Goal: Transaction & Acquisition: Purchase product/service

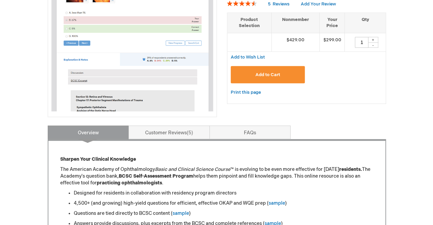
scroll to position [155, 0]
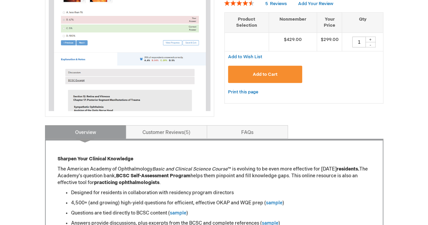
click at [270, 72] on span "Add to Cart" at bounding box center [265, 74] width 25 height 5
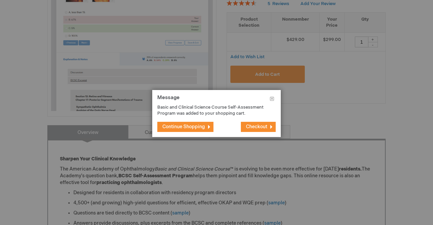
click at [258, 128] on span "Checkout" at bounding box center [256, 127] width 21 height 6
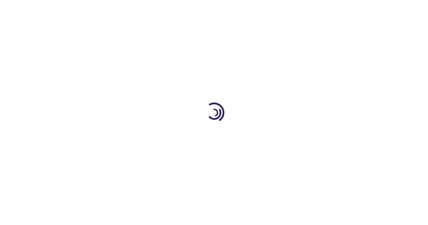
select select "US"
select select "12"
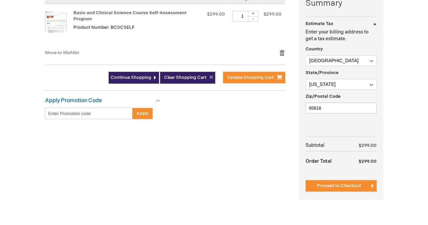
scroll to position [186, 0]
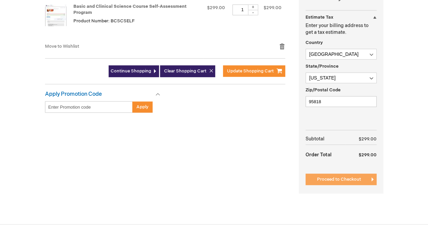
click at [321, 177] on span "Proceed to Checkout" at bounding box center [339, 179] width 44 height 5
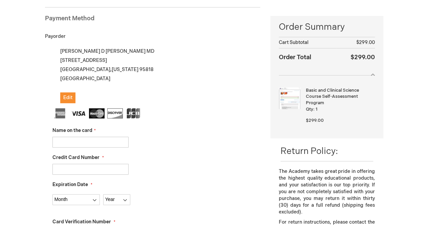
click at [76, 138] on input "Name on the card" at bounding box center [90, 142] width 76 height 11
type input "[PERSON_NAME]"
type input "5424181619548329"
select select "7"
select select "2027"
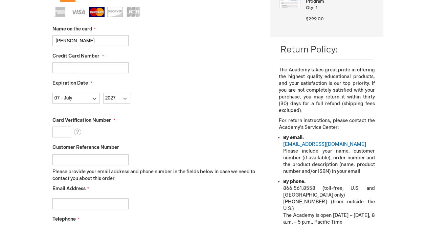
scroll to position [195, 0]
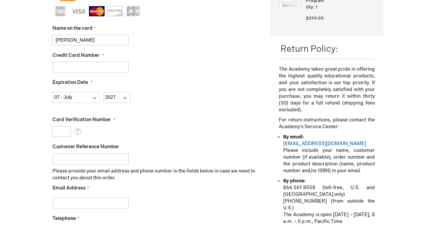
click at [56, 130] on input "Card Verification Number" at bounding box center [61, 131] width 19 height 11
type input "786"
click at [186, 119] on label "Card Verification Number" at bounding box center [156, 119] width 208 height 7
click at [71, 126] on input "786" at bounding box center [61, 131] width 19 height 11
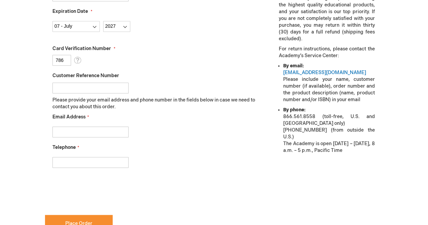
scroll to position [252, 0]
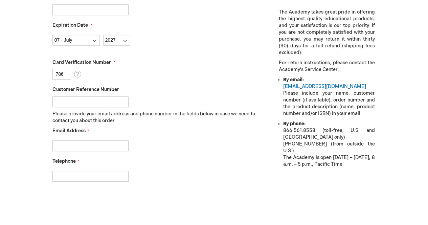
click at [110, 148] on input "Email Address" at bounding box center [90, 145] width 76 height 11
type input "jennifer.huang32@gmail.com"
type input "2164101872"
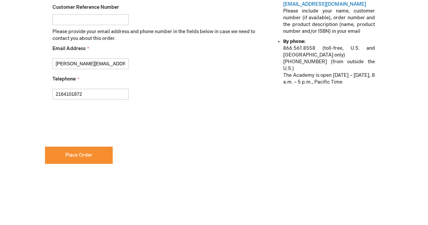
scroll to position [335, 0]
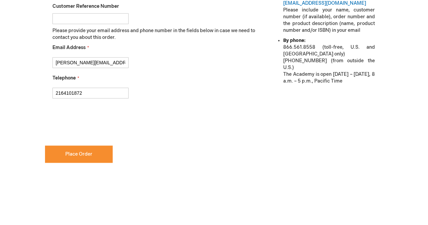
checkbox input "true"
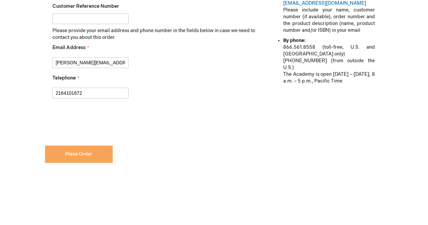
click at [78, 155] on span "Place Order" at bounding box center [78, 154] width 27 height 6
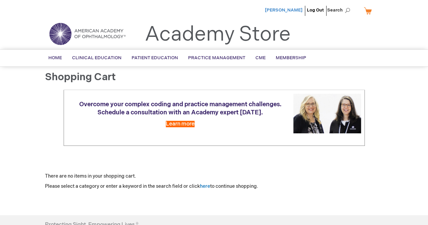
click at [293, 10] on span "[PERSON_NAME]" at bounding box center [284, 9] width 38 height 5
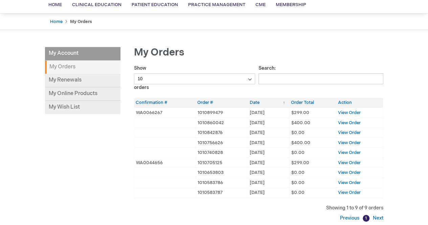
scroll to position [62, 0]
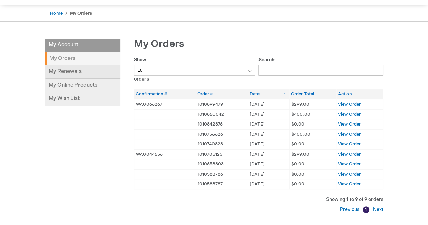
click at [82, 72] on link "My Renewals" at bounding box center [82, 72] width 75 height 14
click at [62, 87] on link "My Online Products" at bounding box center [82, 86] width 75 height 14
click at [87, 69] on link "My Renewals" at bounding box center [82, 72] width 75 height 14
click at [66, 41] on li "My Account" at bounding box center [82, 46] width 75 height 14
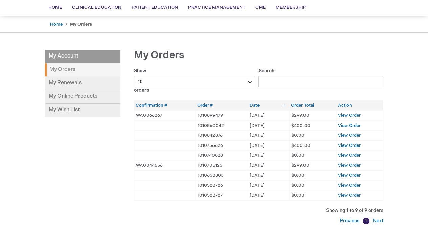
scroll to position [51, 0]
click at [244, 82] on select "10 25 50 100" at bounding box center [194, 81] width 121 height 11
select select "100"
click at [134, 76] on select "10 25 50 100" at bounding box center [194, 81] width 121 height 11
click at [391, 114] on div "[PERSON_NAME] Log Out Search My Cart CLOSE RECENTLY ADDED ITEM(S) Close There a…" at bounding box center [214, 163] width 428 height 428
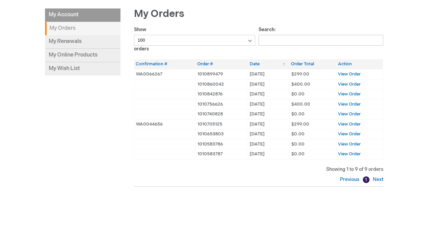
scroll to position [92, 0]
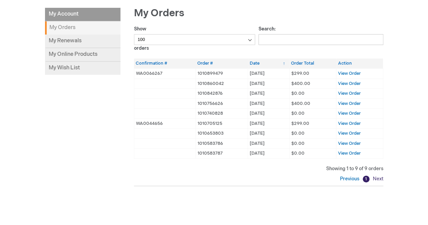
click at [380, 177] on link "Next" at bounding box center [377, 179] width 12 height 6
click at [343, 71] on span "View Order" at bounding box center [349, 73] width 23 height 5
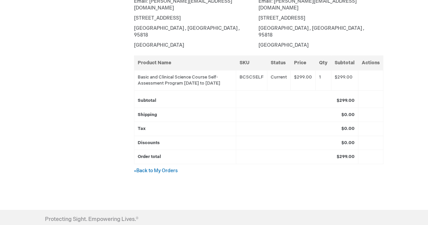
scroll to position [178, 0]
drag, startPoint x: 182, startPoint y: 68, endPoint x: 230, endPoint y: 79, distance: 49.6
click at [230, 79] on td "Basic and Clinical Science Course Self-Assessment Program 01-Oct-2025 to 30-Sep…" at bounding box center [185, 81] width 102 height 20
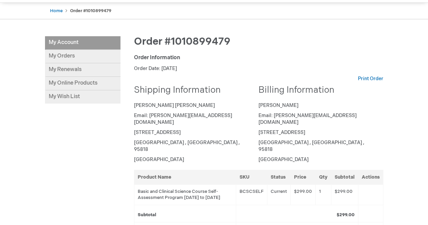
scroll to position [64, 0]
click at [251, 184] on td "BCSCSELF" at bounding box center [251, 194] width 31 height 20
copy tr "BCSCSELF"
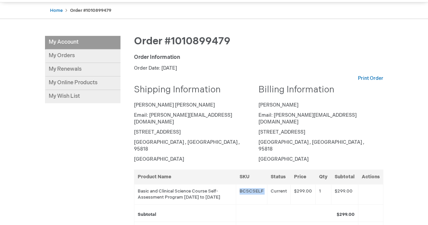
scroll to position [0, 0]
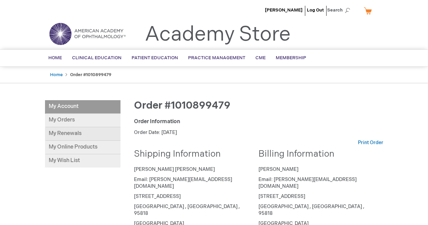
click at [70, 134] on link "My Renewals" at bounding box center [82, 134] width 75 height 14
click at [50, 54] on link "Home" at bounding box center [55, 58] width 24 height 17
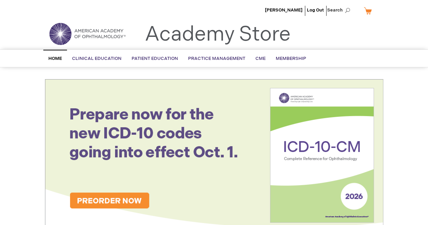
scroll to position [163, 0]
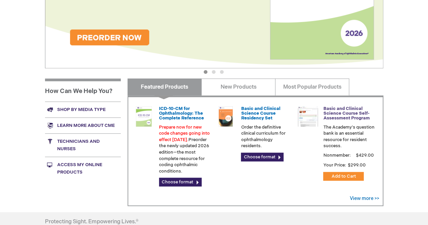
click at [332, 109] on link "Basic and Clinical Science Course Self-Assessment Program" at bounding box center [346, 113] width 46 height 15
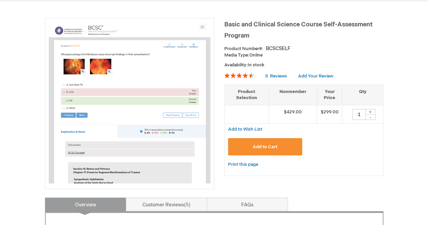
scroll to position [83, 0]
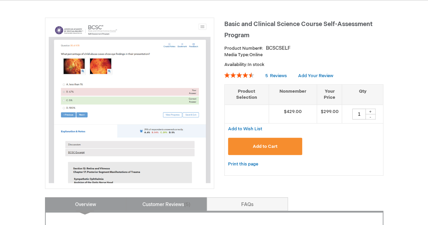
click at [182, 205] on link "Customer Reviews 5" at bounding box center [166, 204] width 81 height 14
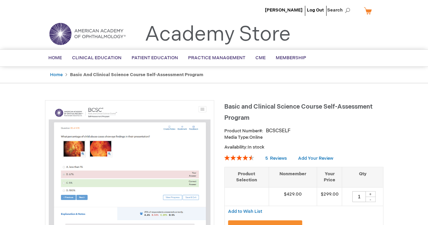
scroll to position [32, 0]
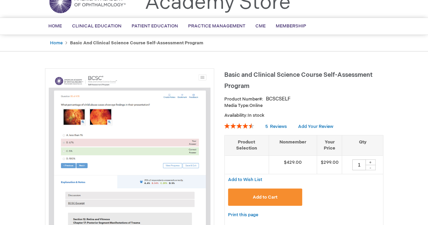
click at [275, 98] on div "BCSCSELF" at bounding box center [278, 99] width 25 height 7
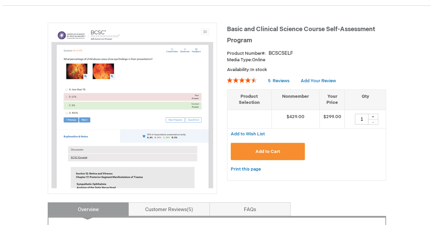
scroll to position [78, 0]
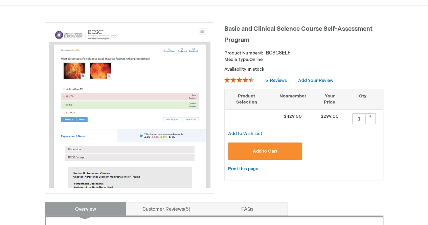
click at [262, 152] on span "Add to Cart" at bounding box center [265, 151] width 25 height 5
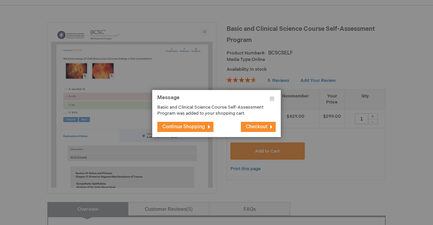
click at [245, 126] on button "Checkout" at bounding box center [258, 127] width 35 height 10
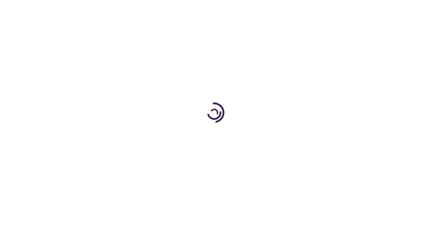
select select "US"
select select "12"
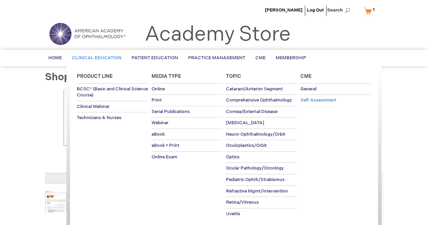
click at [330, 103] on link "Self-Assessment" at bounding box center [335, 100] width 71 height 11
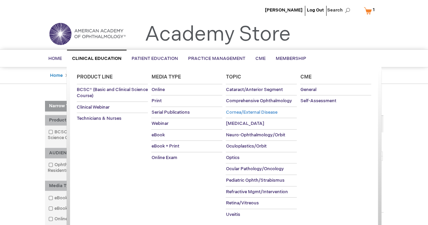
click at [268, 108] on link "Cornea/External Disease" at bounding box center [261, 112] width 71 height 11
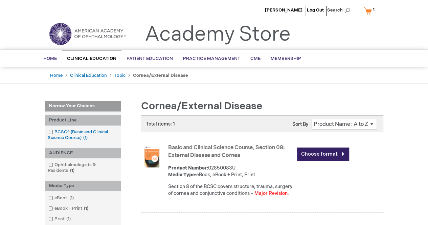
click at [63, 130] on link "BCSC® (Basic and Clinical Science Course) 1 item" at bounding box center [83, 135] width 72 height 12
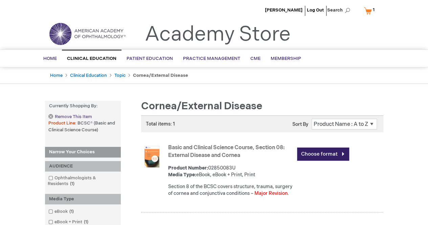
click at [51, 116] on link "Remove This Item" at bounding box center [69, 117] width 43 height 6
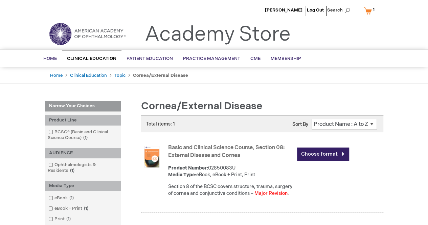
click at [378, 14] on link "My Cart 1 1 items" at bounding box center [370, 11] width 17 height 12
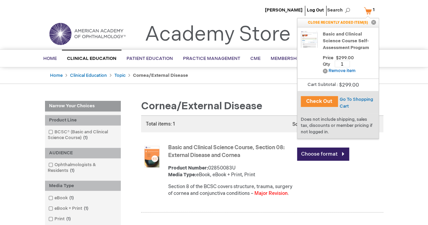
click at [374, 22] on button "Close" at bounding box center [373, 22] width 10 height 9
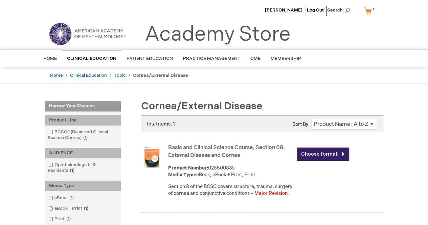
click at [374, 10] on span "1" at bounding box center [374, 9] width 2 height 5
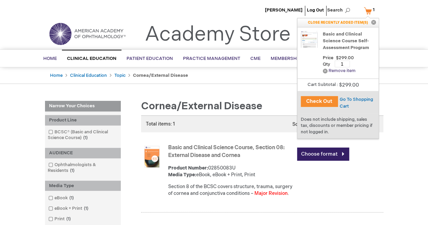
click at [346, 71] on link "Remove Remove item" at bounding box center [339, 70] width 33 height 5
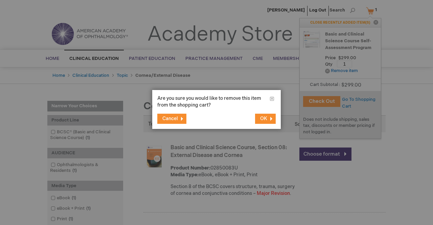
click at [259, 118] on button "OK" at bounding box center [265, 119] width 21 height 10
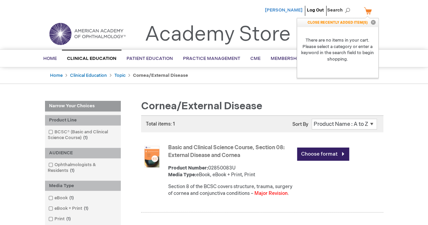
click at [283, 10] on span "[PERSON_NAME]" at bounding box center [284, 9] width 38 height 5
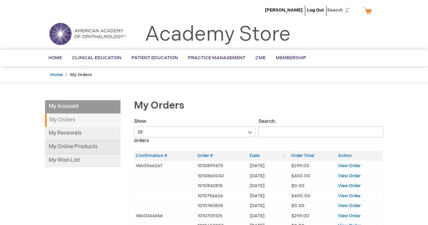
click at [63, 149] on link "My Online Products" at bounding box center [82, 147] width 75 height 14
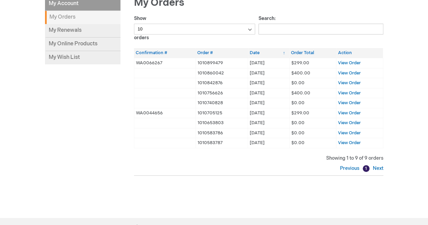
scroll to position [102, 0]
click at [352, 63] on span "View Order" at bounding box center [349, 63] width 23 height 5
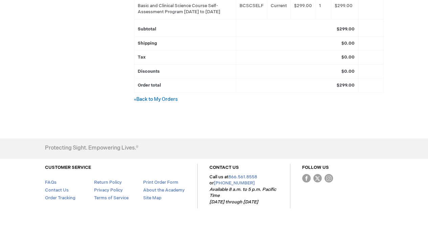
scroll to position [249, 0]
click at [107, 180] on link "Return Policy" at bounding box center [108, 182] width 28 height 5
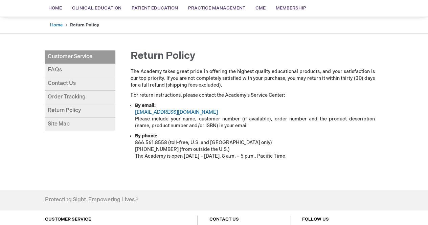
scroll to position [40, 0]
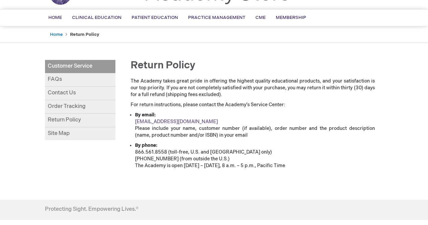
click at [175, 121] on link "[EMAIL_ADDRESS][DOMAIN_NAME]" at bounding box center [176, 122] width 83 height 6
drag, startPoint x: 206, startPoint y: 121, endPoint x: 127, endPoint y: 123, distance: 79.2
click at [127, 123] on div "The Academy takes great pride in offering the highest quality educational produ…" at bounding box center [252, 128] width 261 height 100
copy link "[EMAIL_ADDRESS][DOMAIN_NAME]"
click at [78, 107] on link "Order Tracking" at bounding box center [80, 107] width 70 height 14
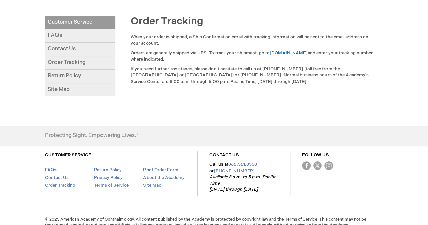
scroll to position [85, 0]
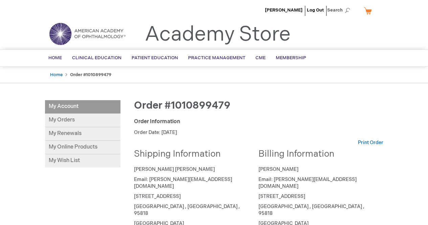
drag, startPoint x: 136, startPoint y: 105, endPoint x: 234, endPoint y: 127, distance: 100.9
copy div "Order #1010899479 Order Information Order Date: [DATE]"
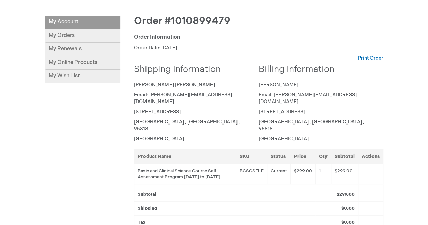
drag, startPoint x: 137, startPoint y: 157, endPoint x: 172, endPoint y: 171, distance: 37.1
click at [172, 171] on td "Basic and Clinical Science Course Self-Assessment Program [DATE] to [DATE]" at bounding box center [185, 174] width 102 height 20
copy td "Basic and Clinical Science Course Self-Assessment Program [DATE] to [DATE]"
